Goal: Find specific page/section: Find specific page/section

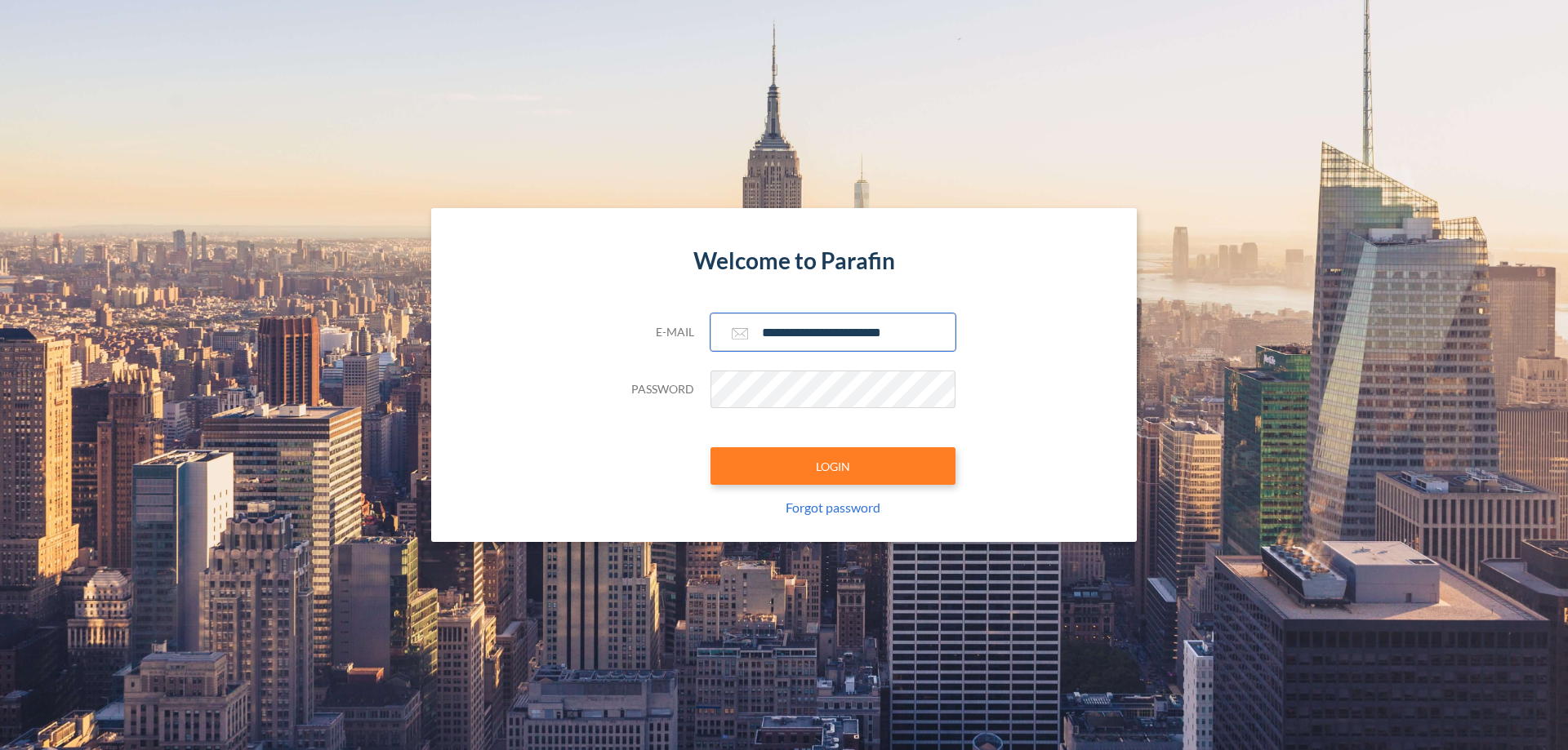
type input "**********"
click at [833, 466] on button "LOGIN" at bounding box center [833, 466] width 245 height 38
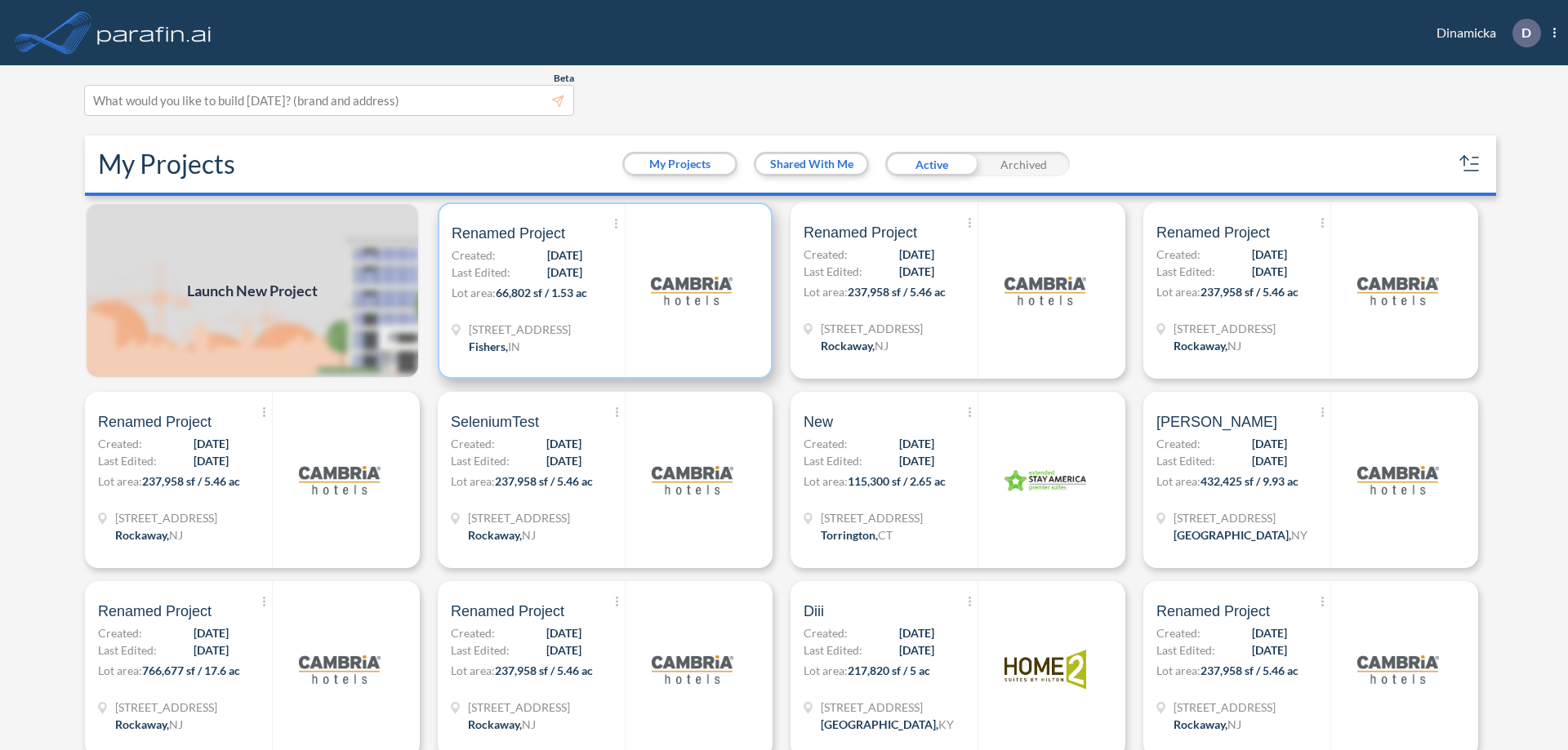
scroll to position [4, 0]
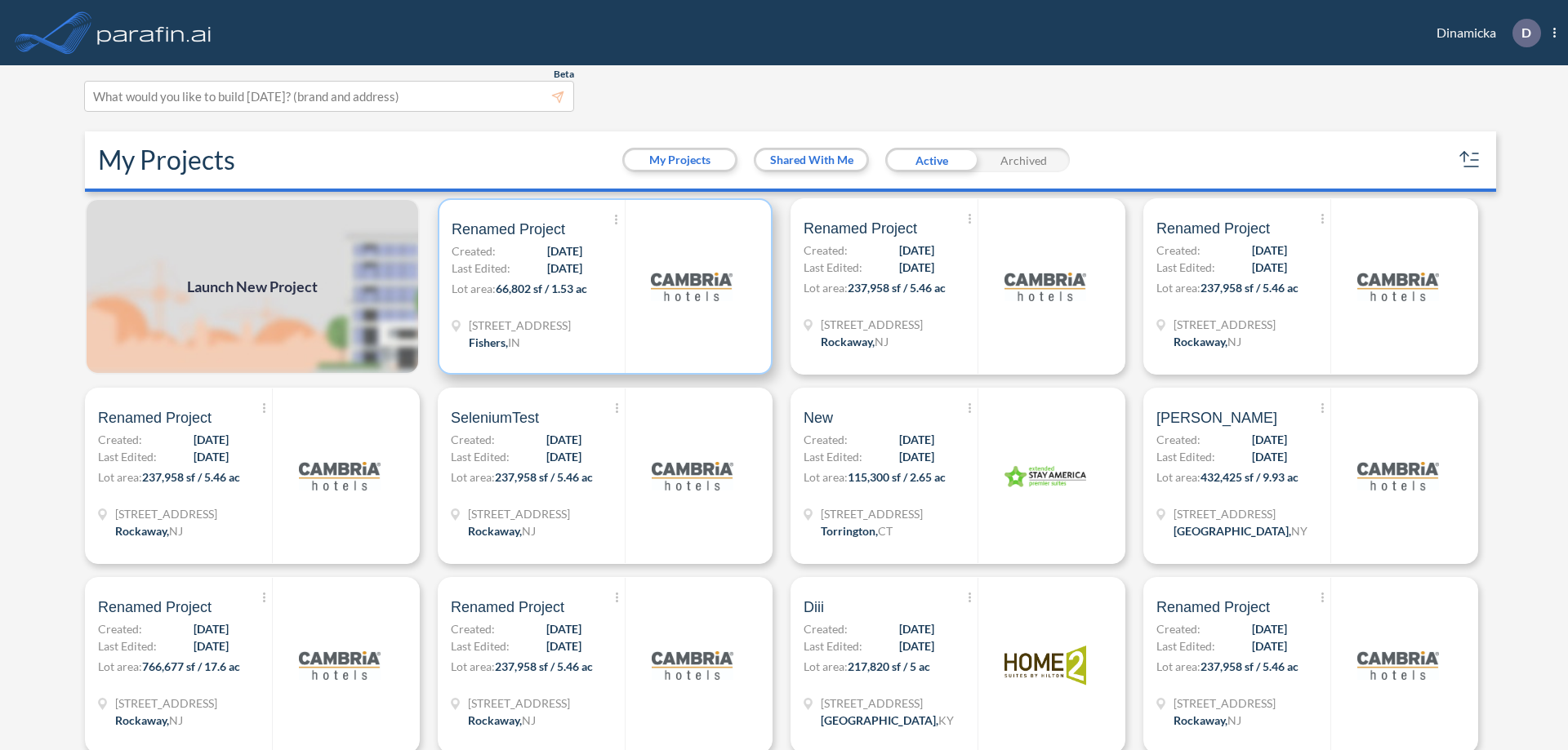
click at [602, 287] on p "Lot area: 66,802 sf / 1.53 ac" at bounding box center [538, 291] width 174 height 23
